Goal: Navigation & Orientation: Understand site structure

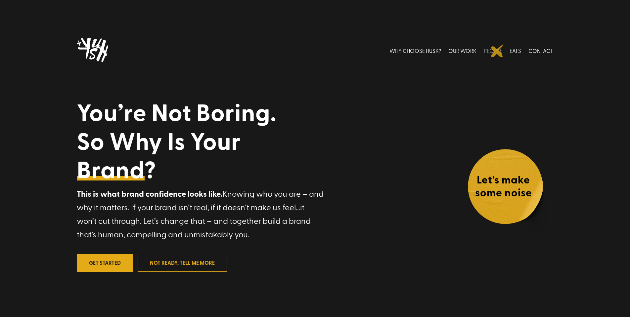
click at [498, 51] on link "PEOPLE" at bounding box center [493, 50] width 19 height 29
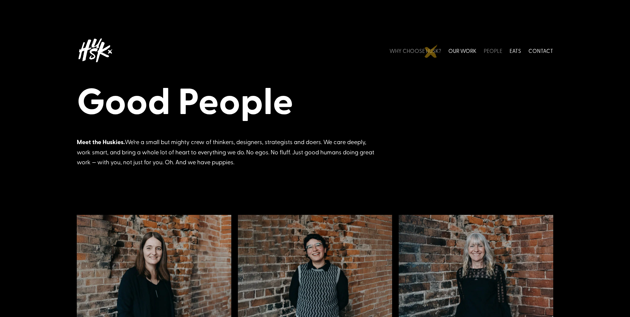
click at [431, 51] on link "WHY CHOOSE HUSK?" at bounding box center [415, 50] width 52 height 29
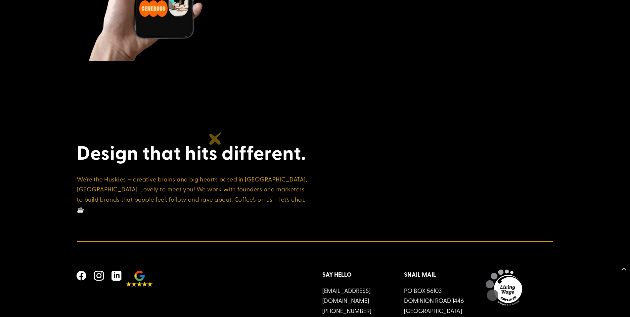
scroll to position [2572, 0]
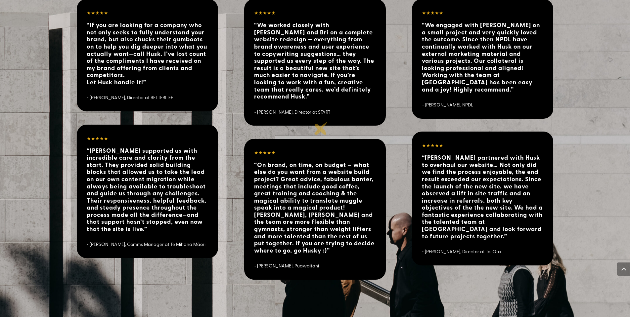
click at [321, 139] on div "★★★★★ “On brand, on time, on budget – what else do you want from a website buil…" at bounding box center [314, 209] width 141 height 141
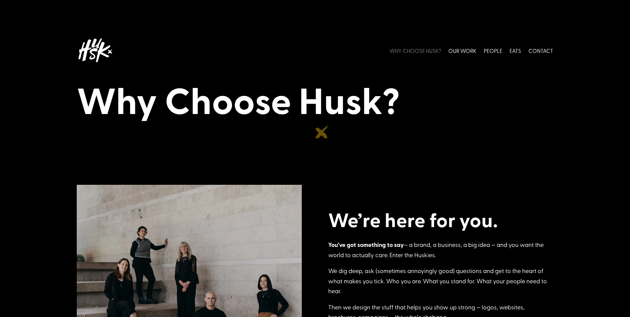
scroll to position [0, 0]
click at [468, 52] on link "OUR WORK" at bounding box center [462, 50] width 28 height 29
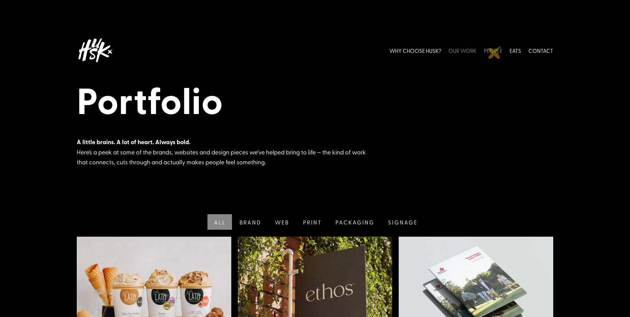
click at [495, 52] on link "PEOPLE" at bounding box center [493, 50] width 19 height 29
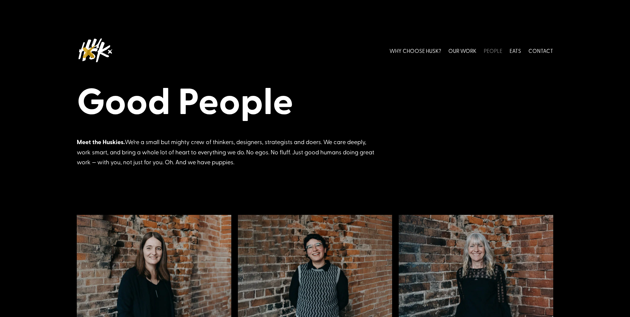
click at [89, 52] on img at bounding box center [95, 50] width 36 height 29
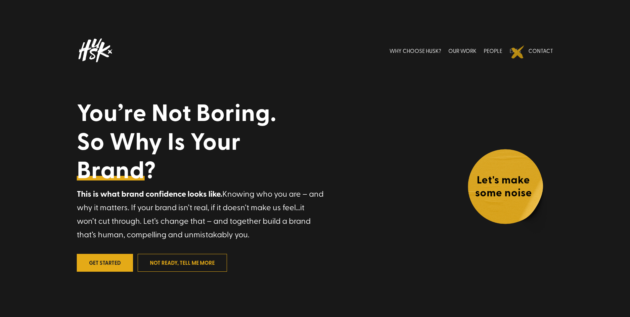
click at [518, 52] on link "EATS" at bounding box center [515, 50] width 12 height 29
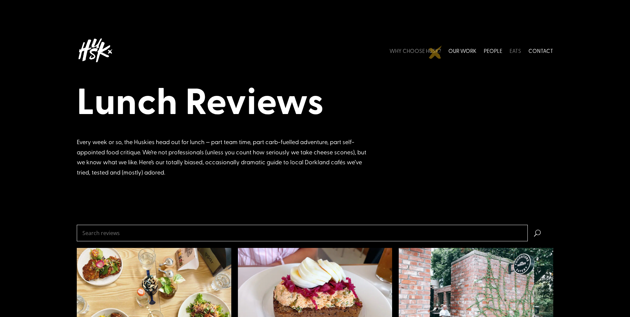
click at [435, 52] on link "WHY CHOOSE HUSK?" at bounding box center [415, 50] width 52 height 29
